Goal: Task Accomplishment & Management: Manage account settings

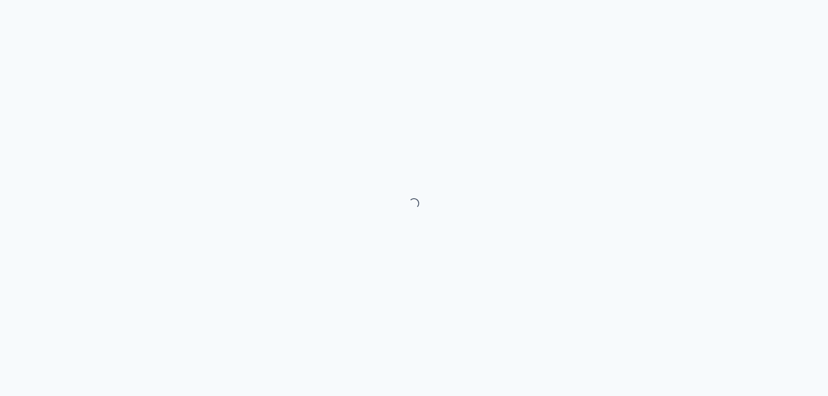
select select "month"
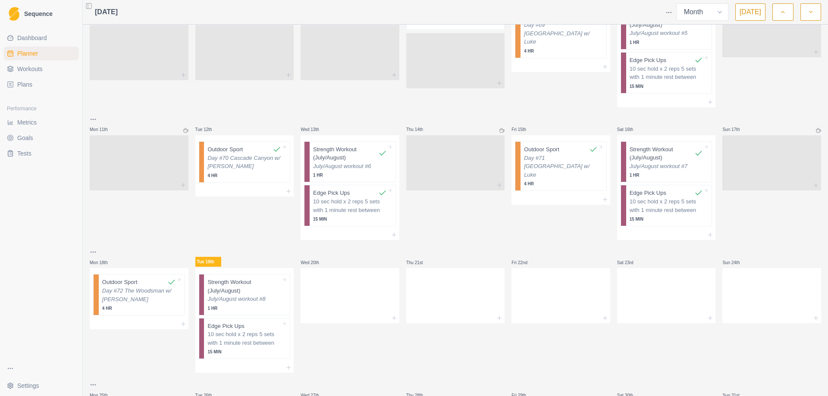
scroll to position [259, 0]
click at [287, 300] on div "Remove from schedule" at bounding box center [290, 302] width 69 height 14
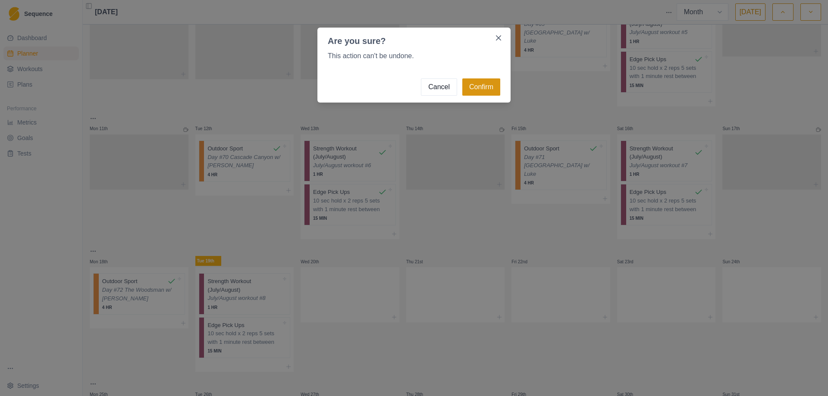
click at [483, 91] on button "Confirm" at bounding box center [481, 86] width 38 height 17
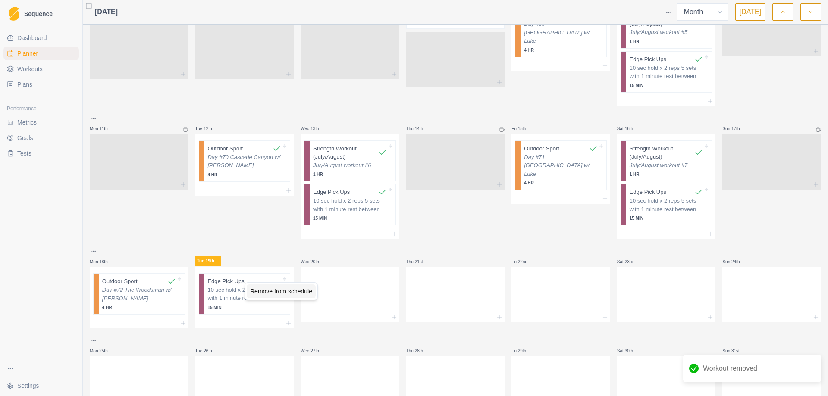
click at [291, 294] on div "Remove from schedule" at bounding box center [281, 292] width 69 height 14
click at [286, 314] on icon at bounding box center [288, 317] width 7 height 7
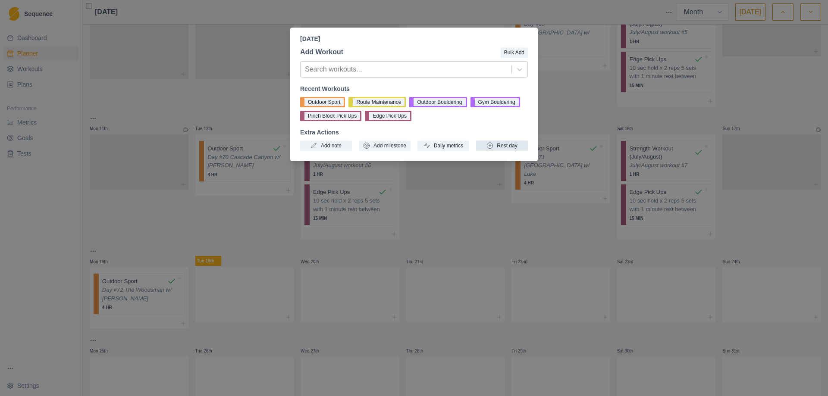
click at [500, 145] on button "Rest day" at bounding box center [502, 146] width 52 height 10
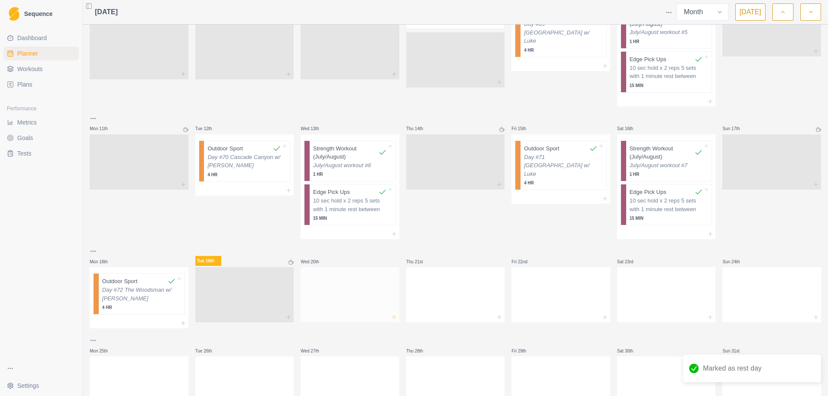
click at [391, 314] on icon at bounding box center [394, 317] width 7 height 7
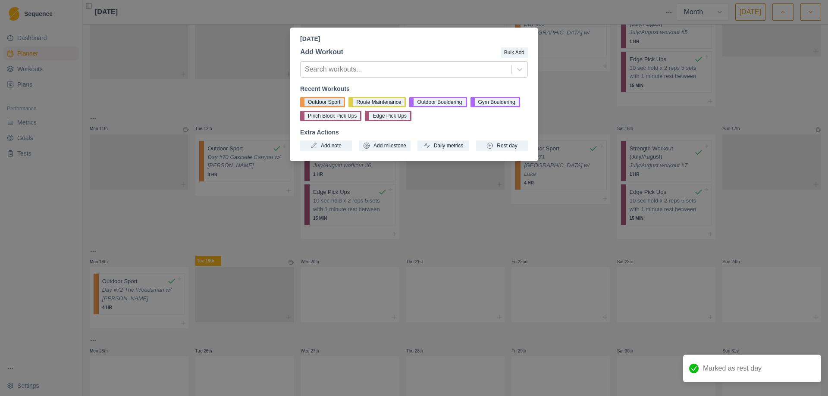
click at [320, 103] on button "Outdoor Sport" at bounding box center [322, 102] width 45 height 10
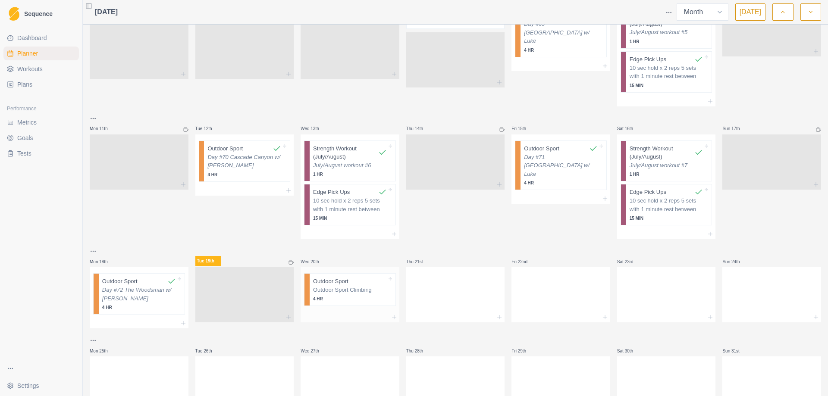
click at [339, 286] on p "Outdoor Sport Climbing" at bounding box center [350, 290] width 74 height 9
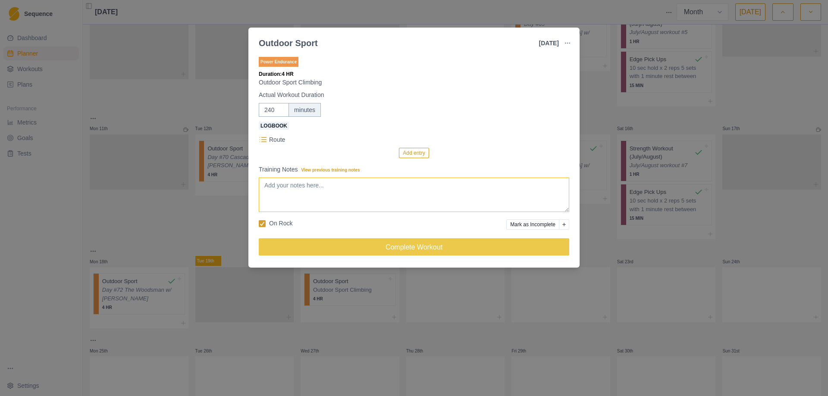
click at [310, 186] on textarea "Training Notes View previous training notes" at bounding box center [414, 195] width 311 height 35
type textarea "Day #73 Cascade Canyon w/ [PERSON_NAME] & [PERSON_NAME]"
click at [626, 239] on div "Outdoor Sport [DATE] Link To Goal View Workout Metrics Edit Original Workout Re…" at bounding box center [414, 198] width 828 height 396
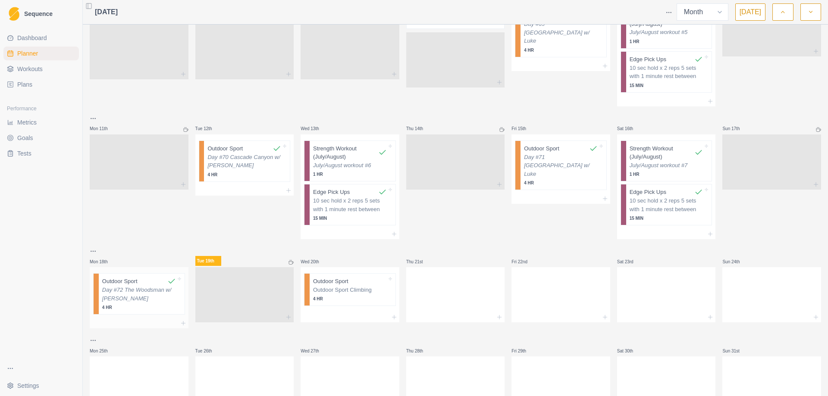
click at [120, 286] on p "Day #72 The Woodsman w/ [PERSON_NAME]" at bounding box center [139, 294] width 74 height 17
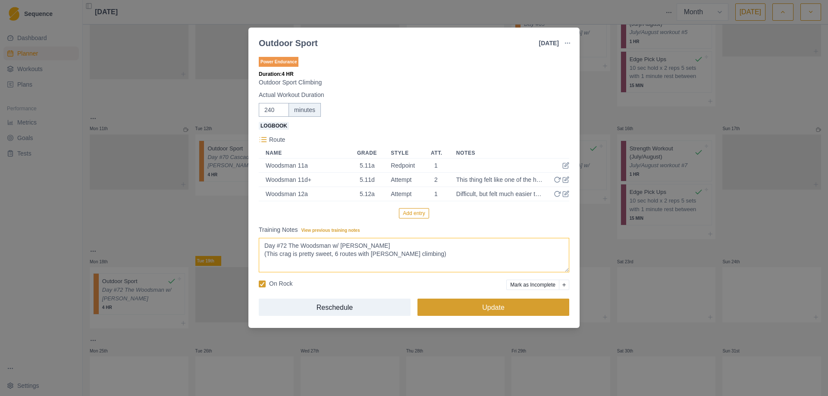
type textarea "Day #72 The Woodsman w/ [PERSON_NAME] (This crag is pretty sweet, 6 routes with…"
click at [480, 307] on button "Update" at bounding box center [493, 307] width 152 height 17
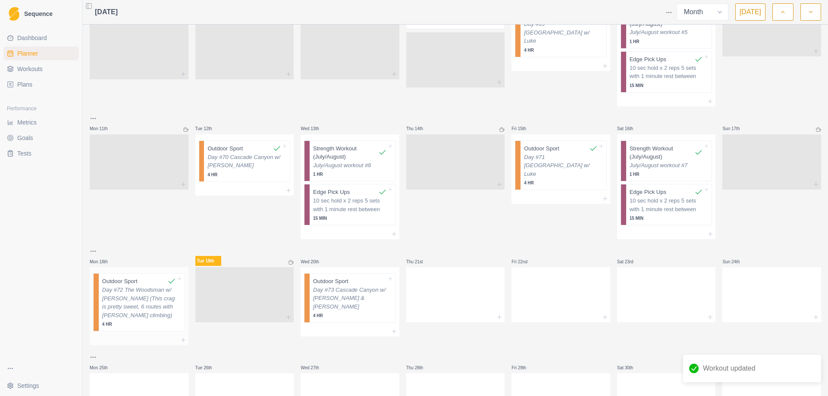
click at [146, 301] on p "Day #72 The Woodsman w/ [PERSON_NAME] (This crag is pretty sweet, 6 routes with…" at bounding box center [139, 303] width 74 height 34
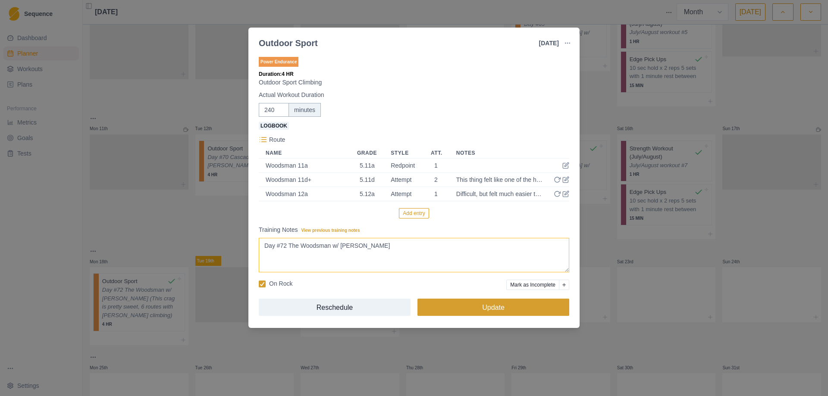
type textarea "Day #72 The Woodsman w/ [PERSON_NAME]"
click at [474, 312] on button "Update" at bounding box center [493, 307] width 152 height 17
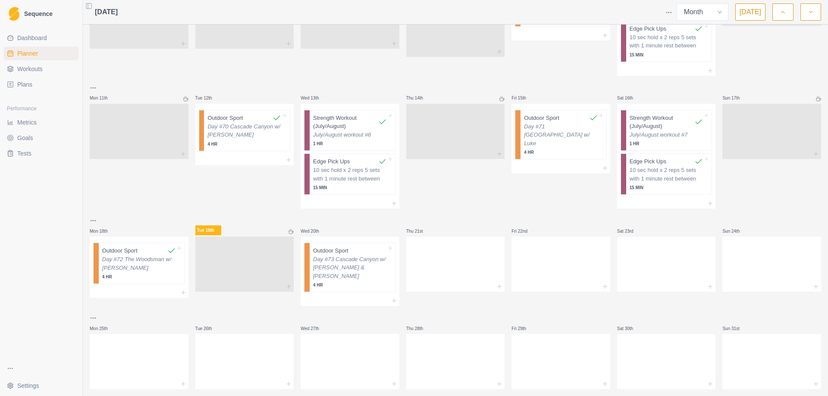
scroll to position [290, 0]
